Goal: Information Seeking & Learning: Learn about a topic

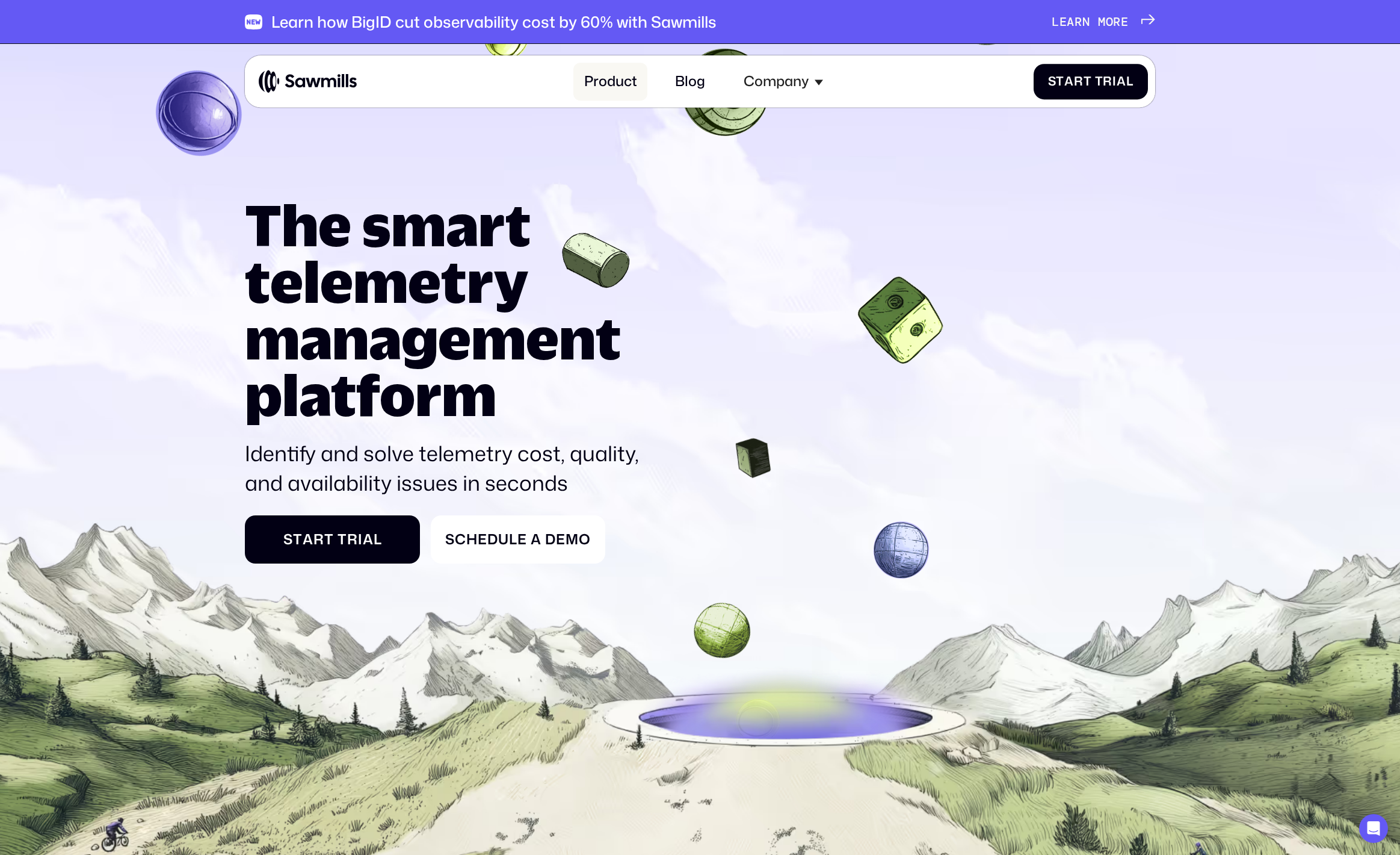
click at [624, 79] on link "Product" at bounding box center [610, 82] width 74 height 38
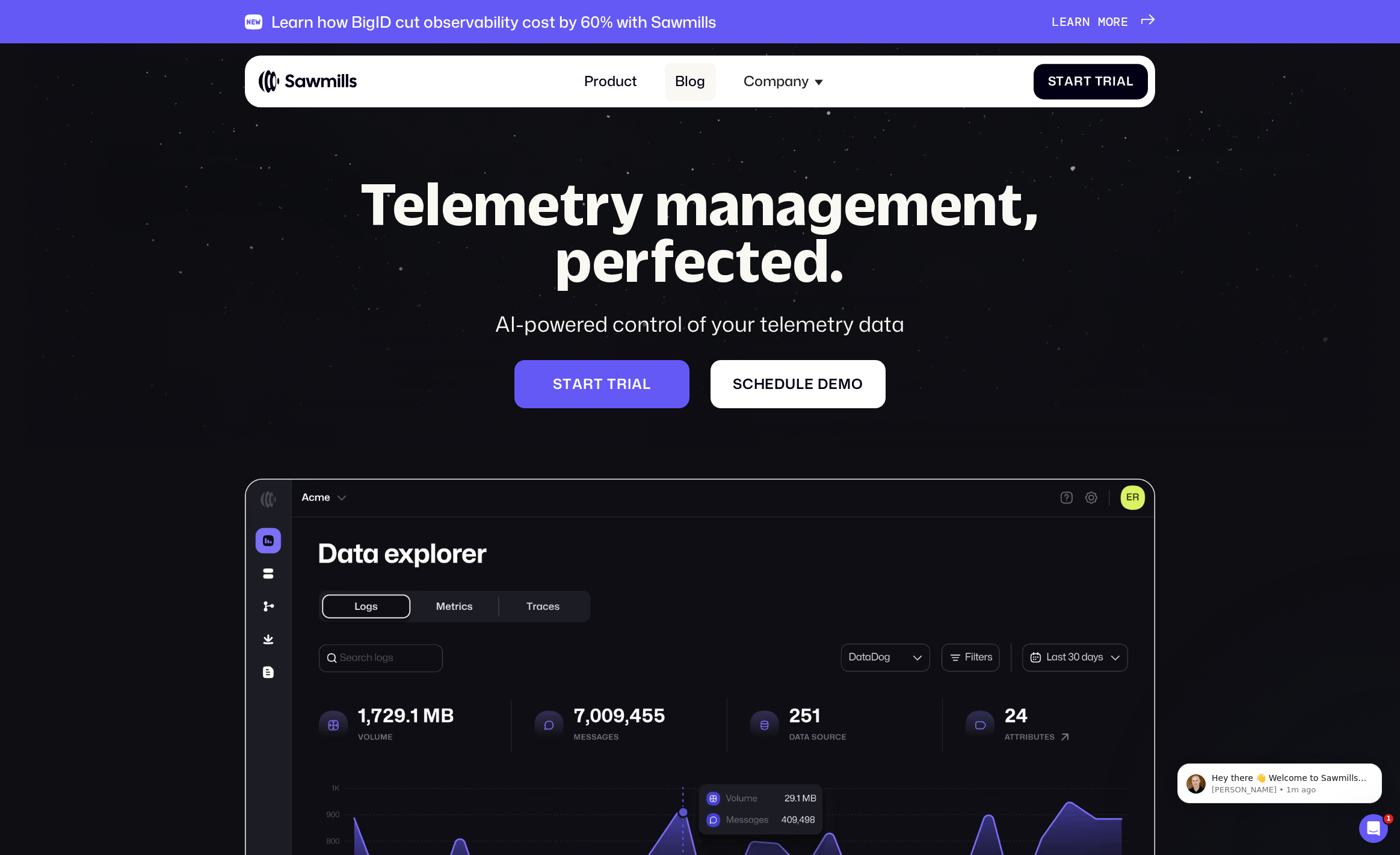
click at [698, 84] on link "Blog" at bounding box center [690, 82] width 51 height 38
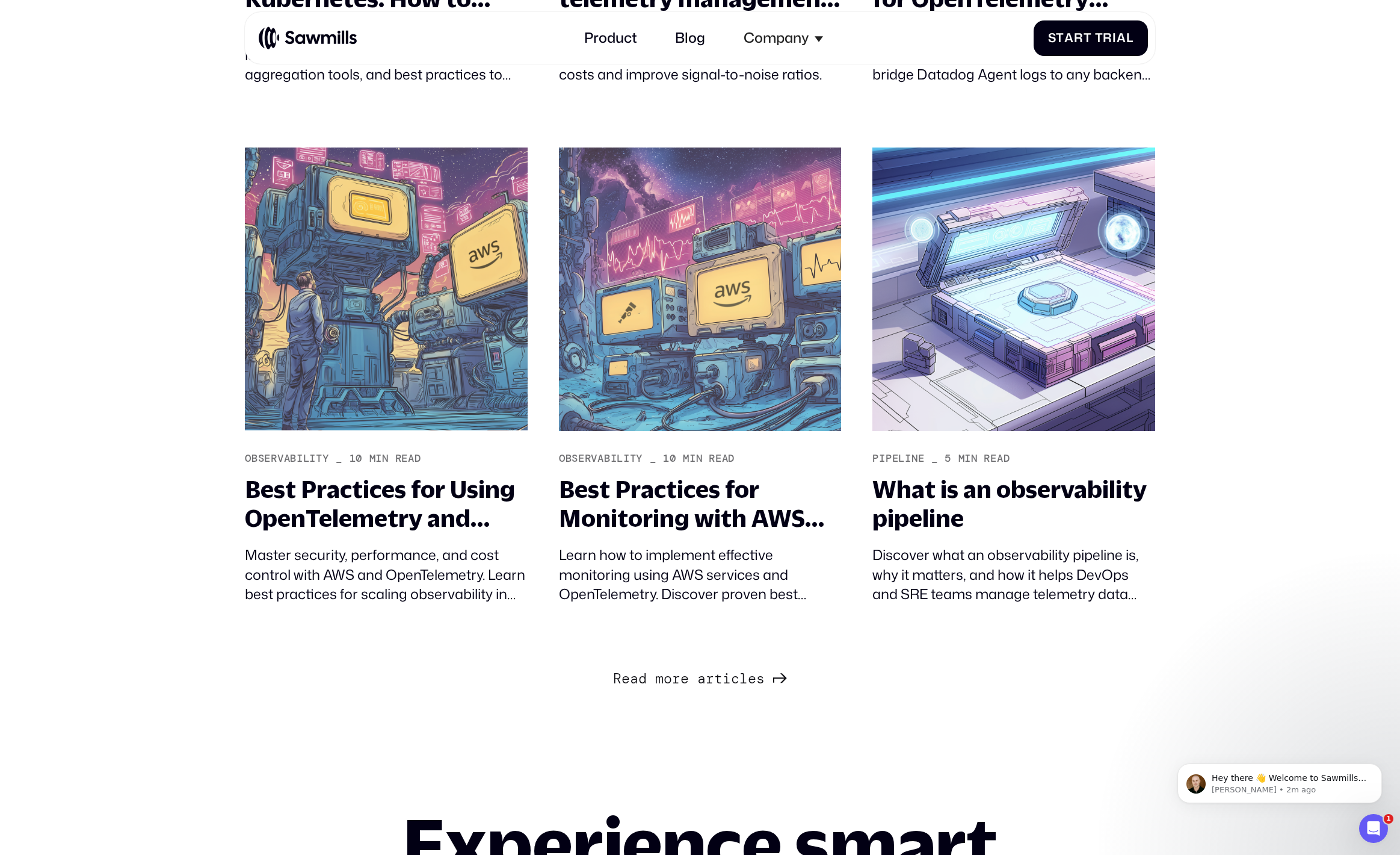
scroll to position [1281, 0]
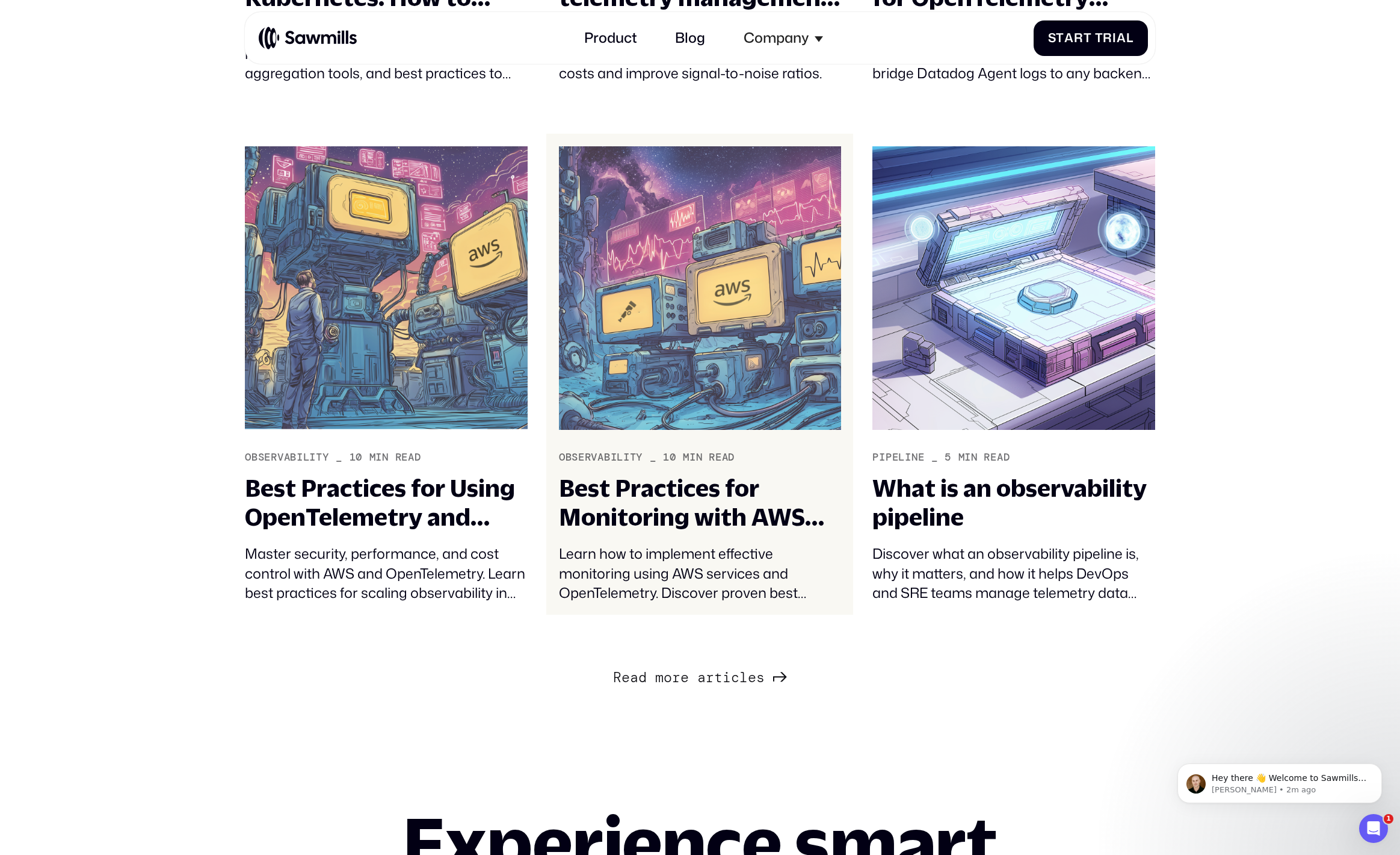
click at [632, 500] on div "Best Practices for Monitoring with AWS and OpenTelemetry" at bounding box center [700, 502] width 282 height 58
